Goal: Transaction & Acquisition: Purchase product/service

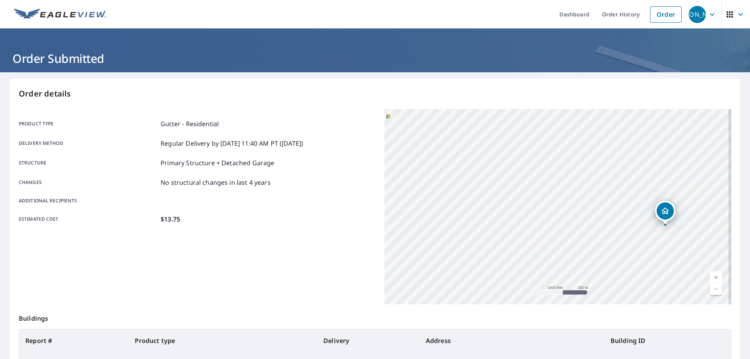
scroll to position [101, 0]
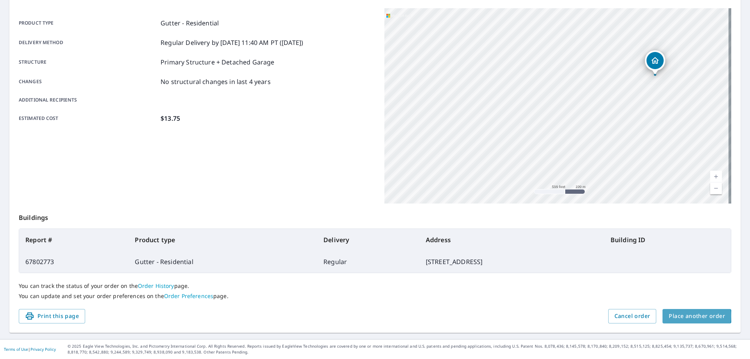
click at [689, 316] on span "Place another order" at bounding box center [696, 316] width 56 height 10
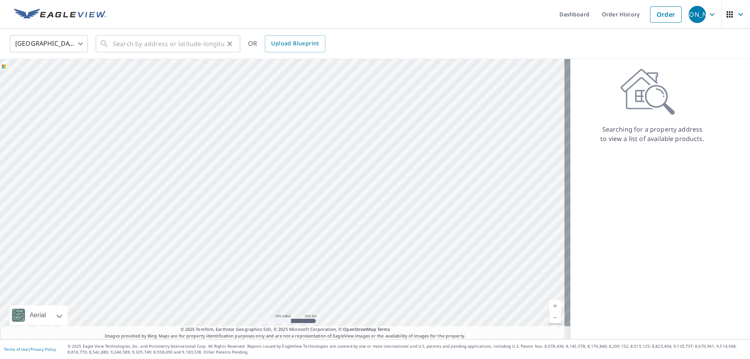
click at [110, 44] on div "​" at bounding box center [168, 43] width 144 height 17
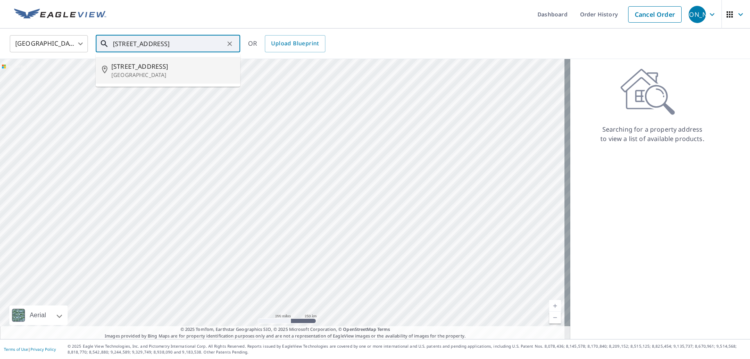
click at [148, 75] on p "[GEOGRAPHIC_DATA]" at bounding box center [172, 75] width 123 height 8
type input "[STREET_ADDRESS][PERSON_NAME]"
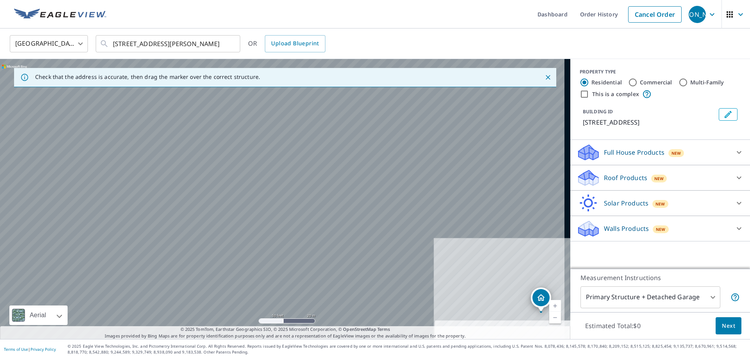
drag, startPoint x: 164, startPoint y: 142, endPoint x: 638, endPoint y: 291, distance: 497.3
click at [638, 291] on div "Check that the address is accurate, then drag the marker over the correct struc…" at bounding box center [375, 199] width 750 height 280
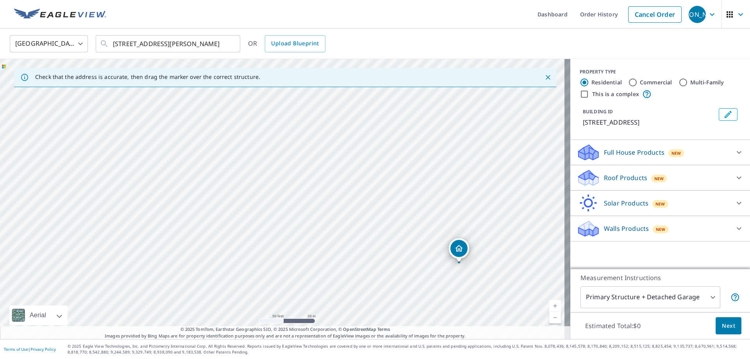
drag, startPoint x: 398, startPoint y: 200, endPoint x: 457, endPoint y: 241, distance: 71.5
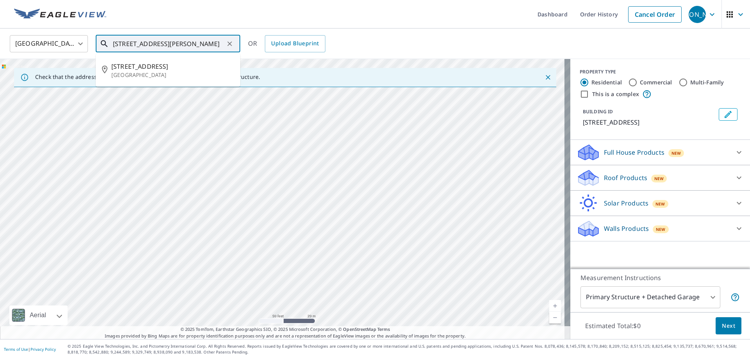
click at [224, 48] on input "[STREET_ADDRESS][PERSON_NAME]" at bounding box center [168, 44] width 111 height 22
click at [140, 70] on span "[STREET_ADDRESS]" at bounding box center [172, 66] width 123 height 9
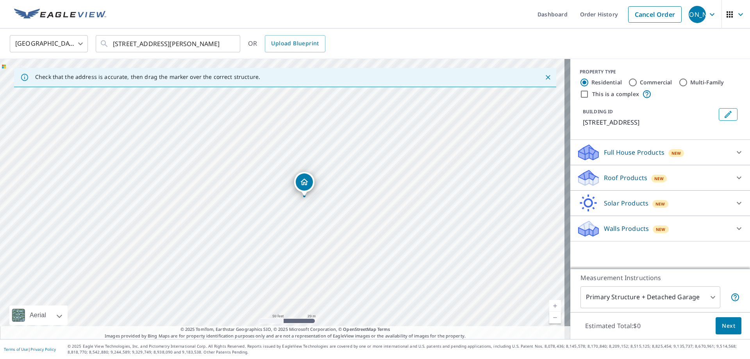
click at [484, 228] on div "[STREET_ADDRESS][PERSON_NAME]" at bounding box center [285, 199] width 570 height 280
drag, startPoint x: 344, startPoint y: 189, endPoint x: 348, endPoint y: 188, distance: 4.4
click at [348, 188] on div "[STREET_ADDRESS][PERSON_NAME]" at bounding box center [285, 199] width 570 height 280
